Goal: Use online tool/utility

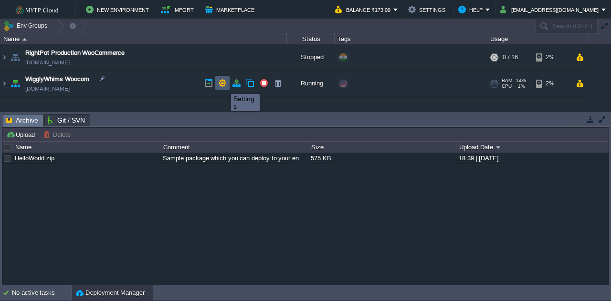
click at [224, 85] on button "button" at bounding box center [222, 83] width 9 height 9
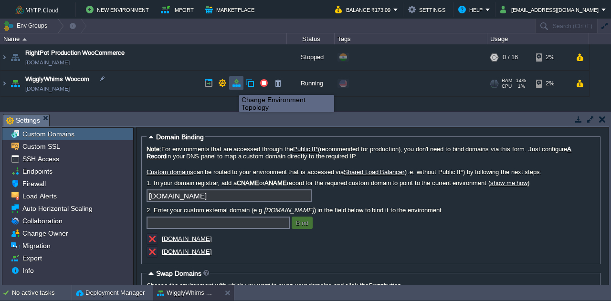
click at [238, 86] on button "button" at bounding box center [236, 83] width 9 height 9
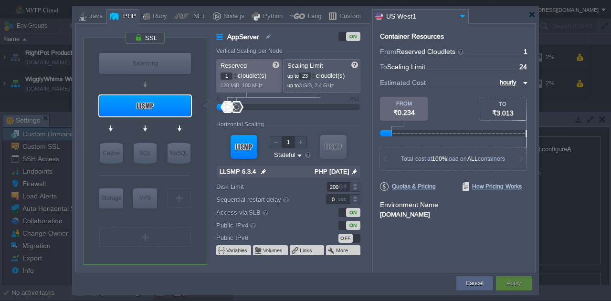
click at [315, 79] on div at bounding box center [313, 77] width 5 height 3
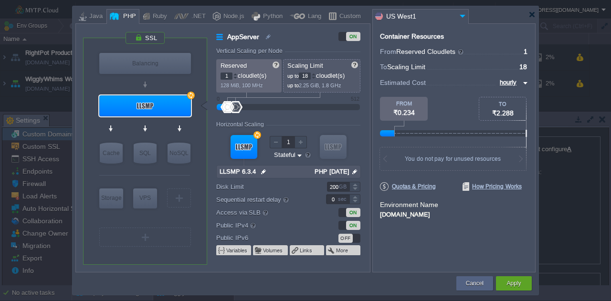
click at [315, 79] on div at bounding box center [313, 77] width 5 height 3
type input "16"
click at [315, 79] on div at bounding box center [313, 77] width 5 height 3
click at [521, 84] on img at bounding box center [524, 82] width 8 height 11
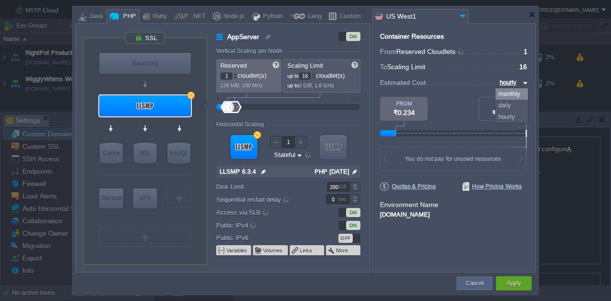
click at [515, 95] on div "monthly" at bounding box center [511, 93] width 32 height 11
click at [523, 82] on img at bounding box center [524, 82] width 8 height 11
click at [510, 105] on div "daily" at bounding box center [510, 105] width 36 height 11
type input "daily"
click at [236, 73] on div at bounding box center [235, 74] width 5 height 3
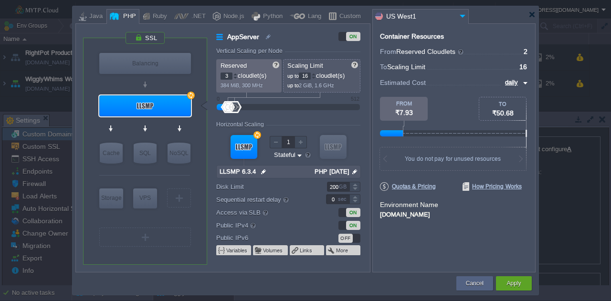
click at [236, 73] on div at bounding box center [235, 74] width 5 height 3
type input "3"
click at [233, 78] on div at bounding box center [235, 77] width 5 height 3
click at [315, 77] on div at bounding box center [313, 77] width 5 height 3
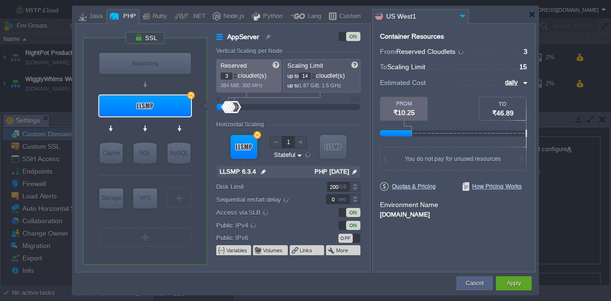
click at [315, 77] on div at bounding box center [313, 77] width 5 height 3
type input "12"
click at [315, 77] on div at bounding box center [313, 77] width 5 height 3
click at [521, 82] on img at bounding box center [524, 82] width 8 height 11
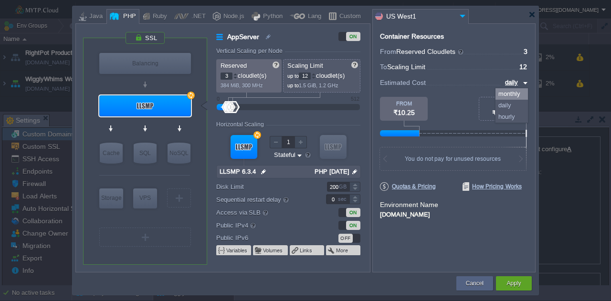
click at [517, 93] on div "monthly" at bounding box center [511, 93] width 32 height 11
type input "monthly"
click at [510, 283] on button "Apply" at bounding box center [513, 284] width 14 height 10
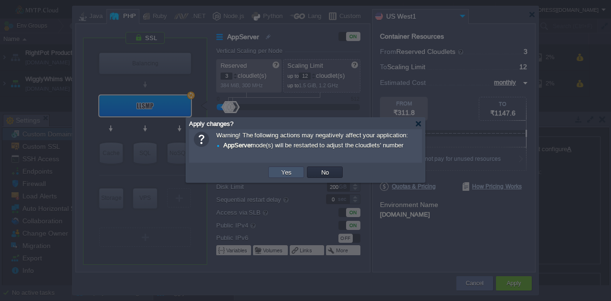
click at [286, 175] on button "Yes" at bounding box center [286, 172] width 16 height 9
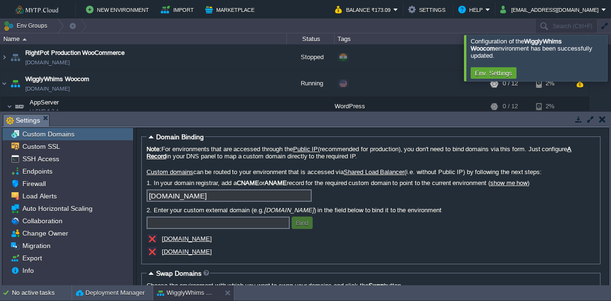
click at [610, 53] on div at bounding box center [622, 58] width 0 height 46
